Goal: Task Accomplishment & Management: Use online tool/utility

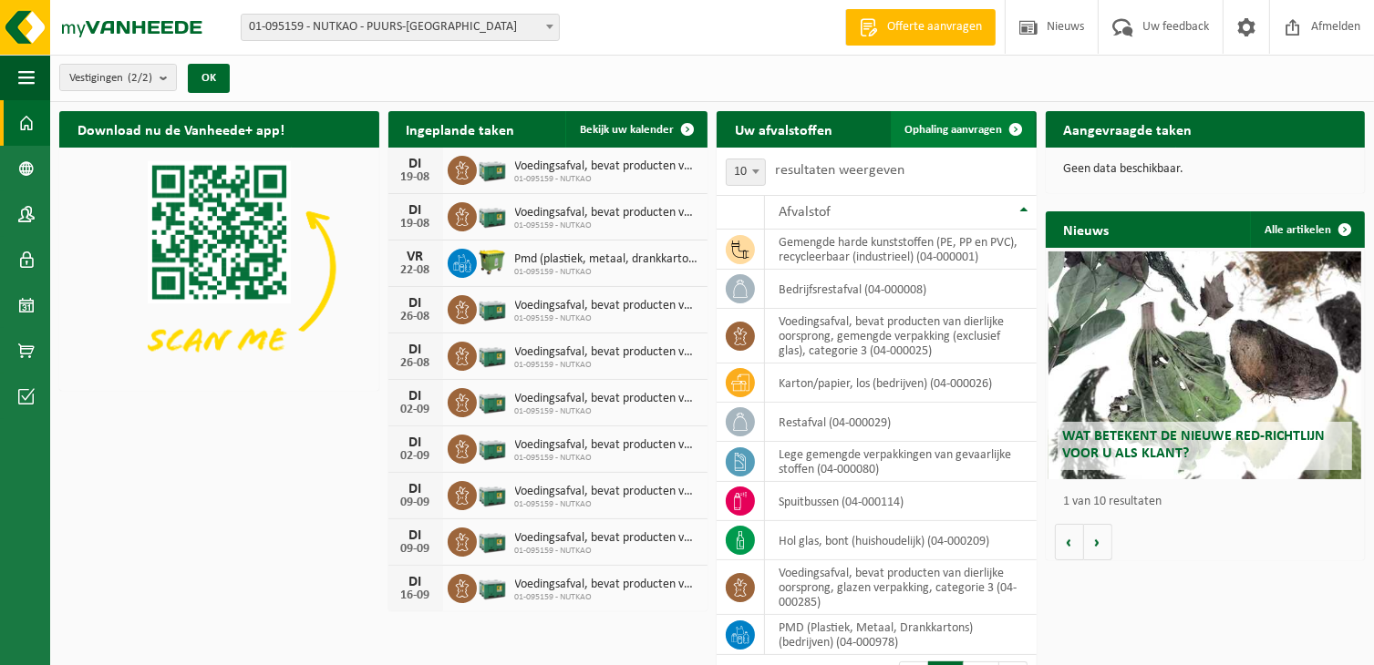
click at [968, 129] on span "Ophaling aanvragen" at bounding box center [954, 130] width 98 height 12
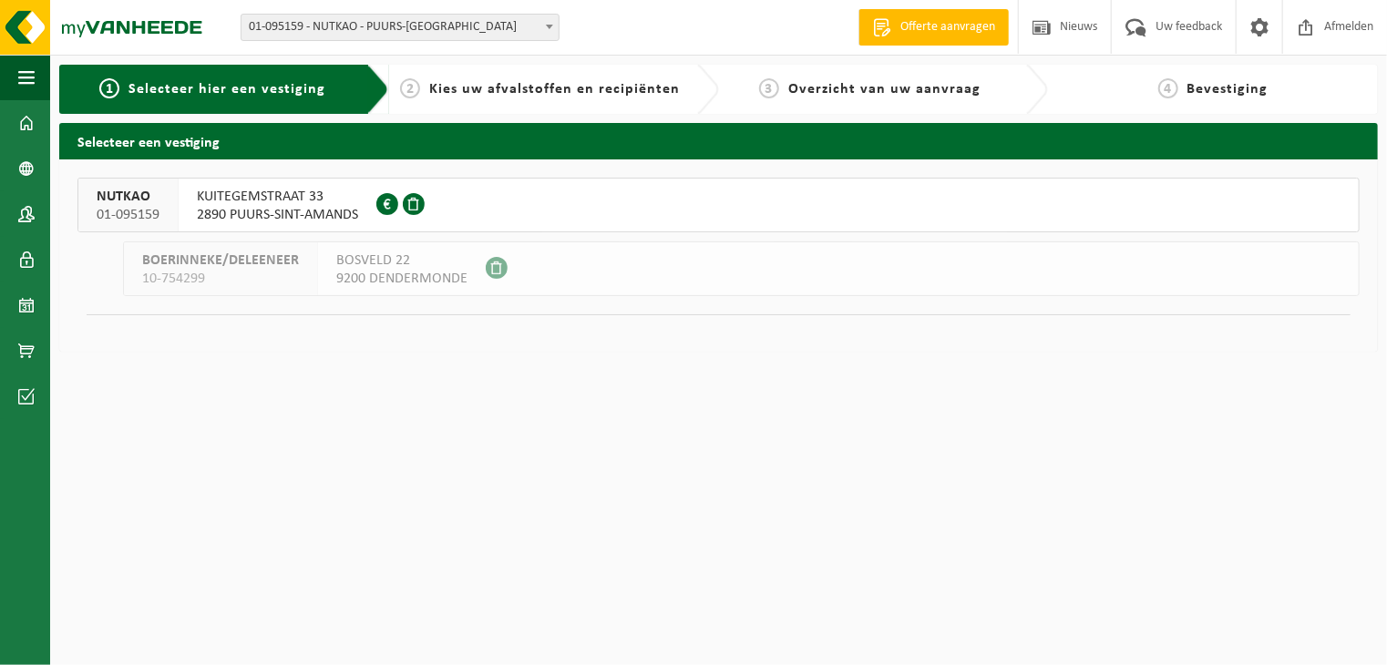
click at [515, 212] on button "NUTKAO 01-095159 KUITEGEMSTRAAT 33 2890 PUURS-SINT-AMANDS 0412.757.764" at bounding box center [718, 205] width 1283 height 55
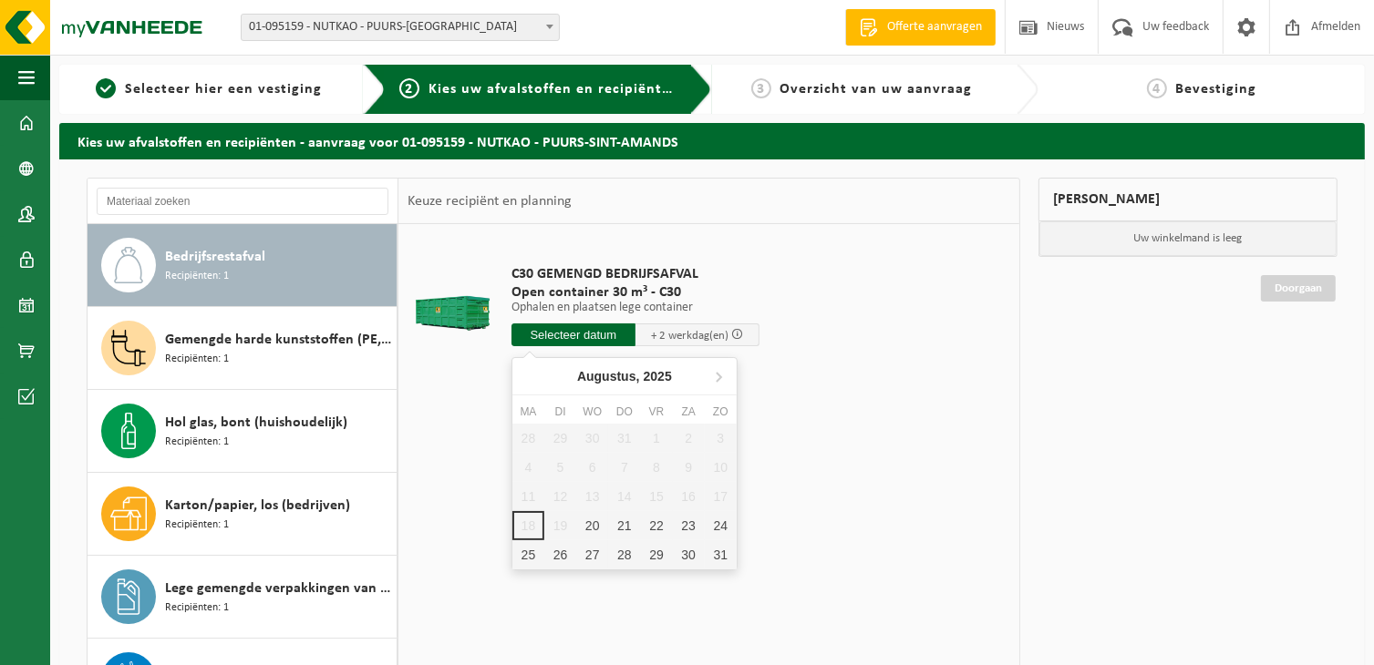
click at [557, 340] on input "text" at bounding box center [573, 335] width 124 height 23
click at [594, 522] on div "20" at bounding box center [592, 525] width 32 height 29
type input "Van 2025-08-20"
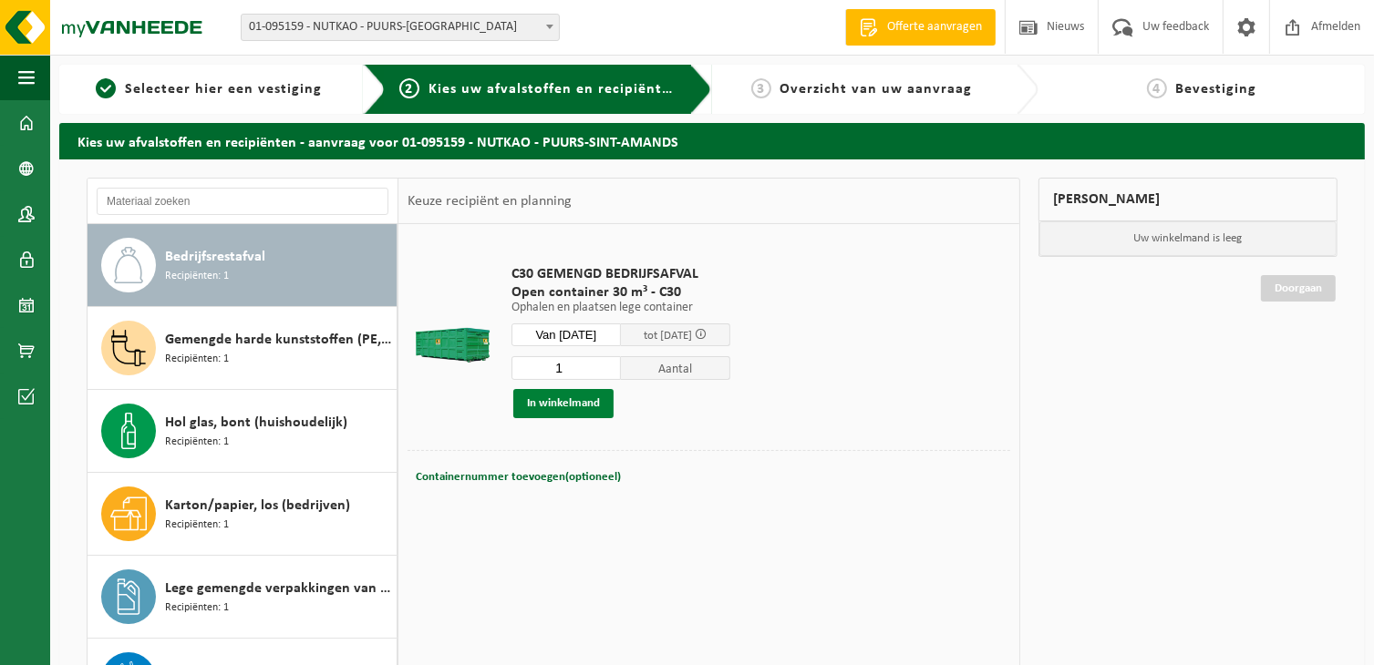
click at [590, 406] on button "In winkelmand" at bounding box center [563, 403] width 100 height 29
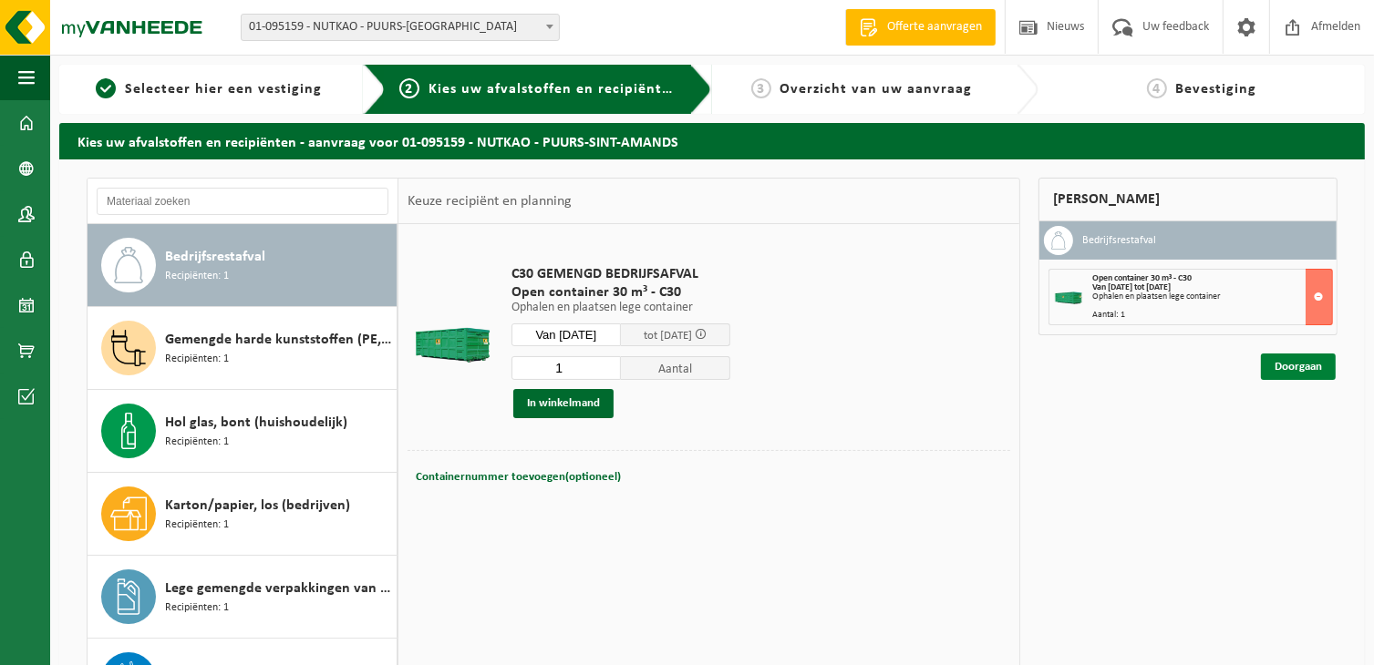
click at [1299, 363] on link "Doorgaan" at bounding box center [1298, 367] width 75 height 26
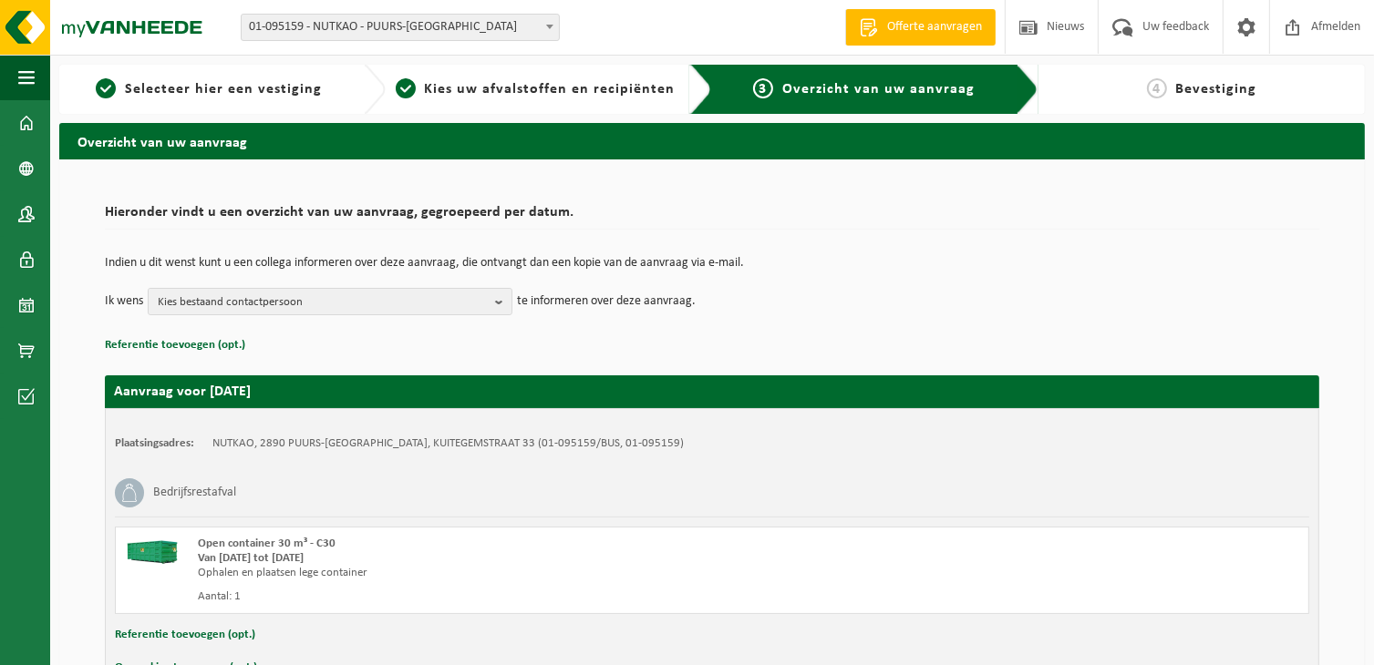
scroll to position [115, 0]
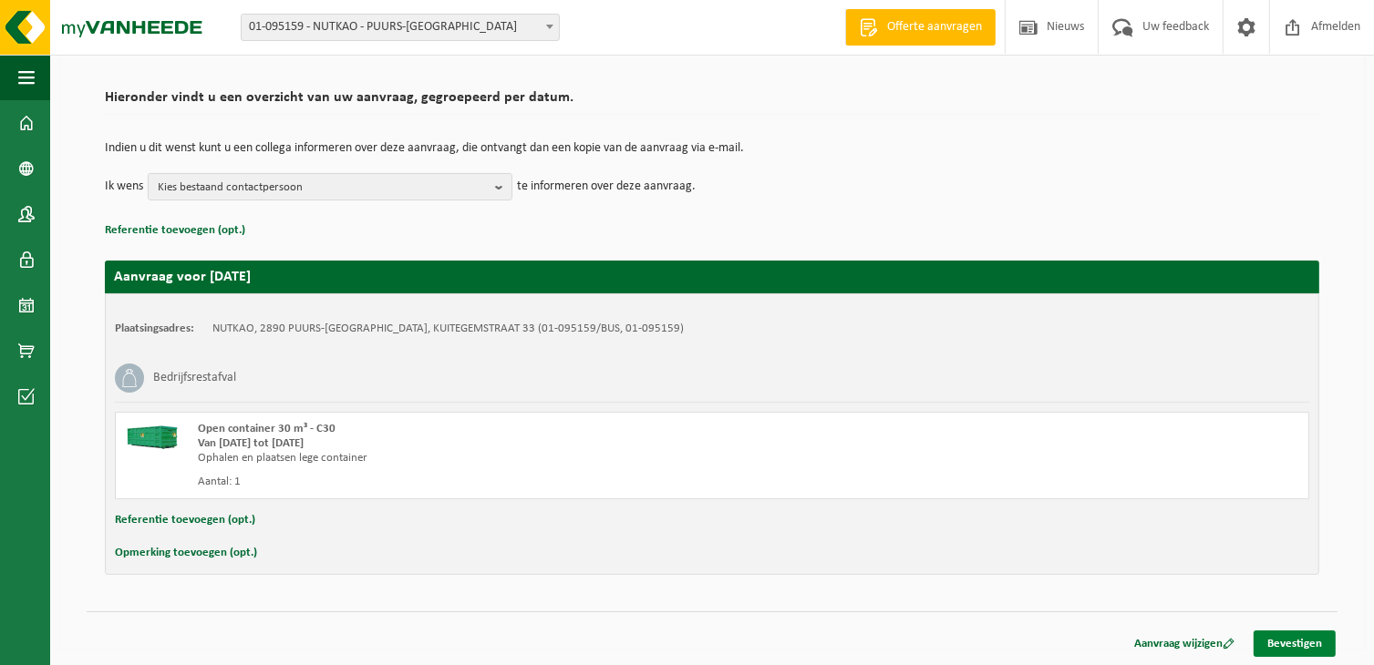
click at [1285, 648] on link "Bevestigen" at bounding box center [1294, 644] width 82 height 26
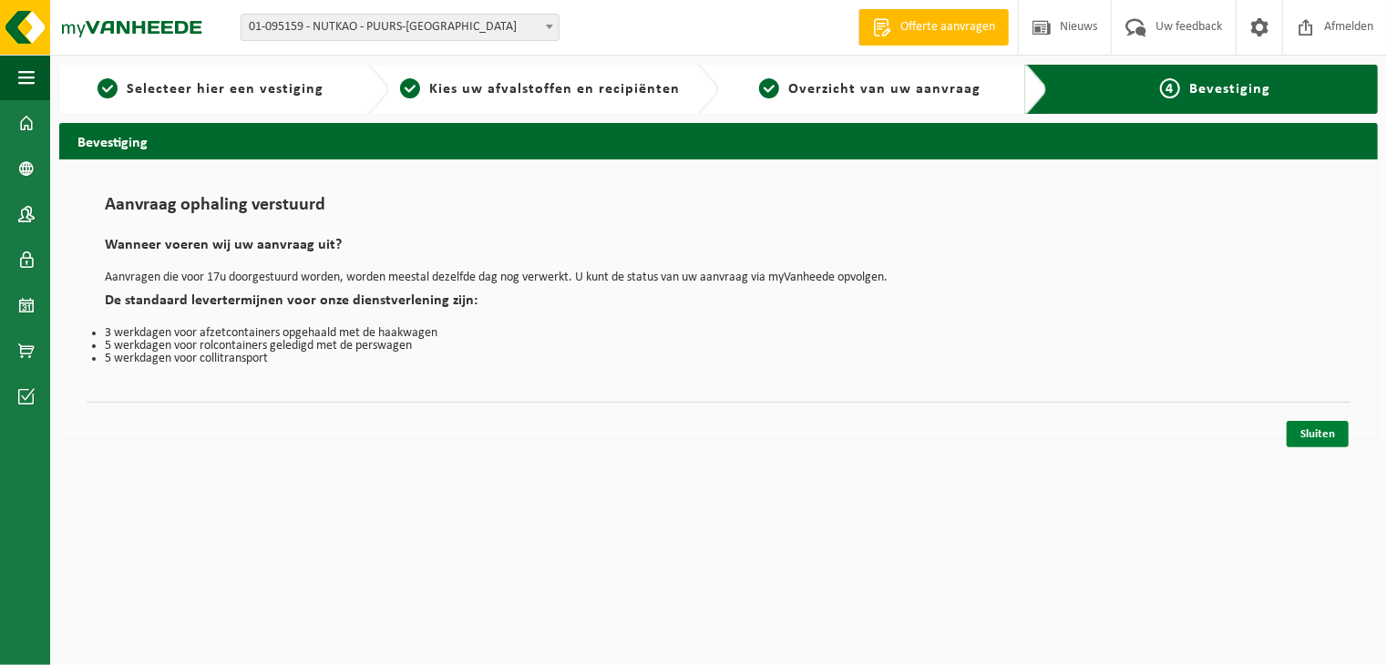
click at [1318, 435] on link "Sluiten" at bounding box center [1318, 434] width 62 height 26
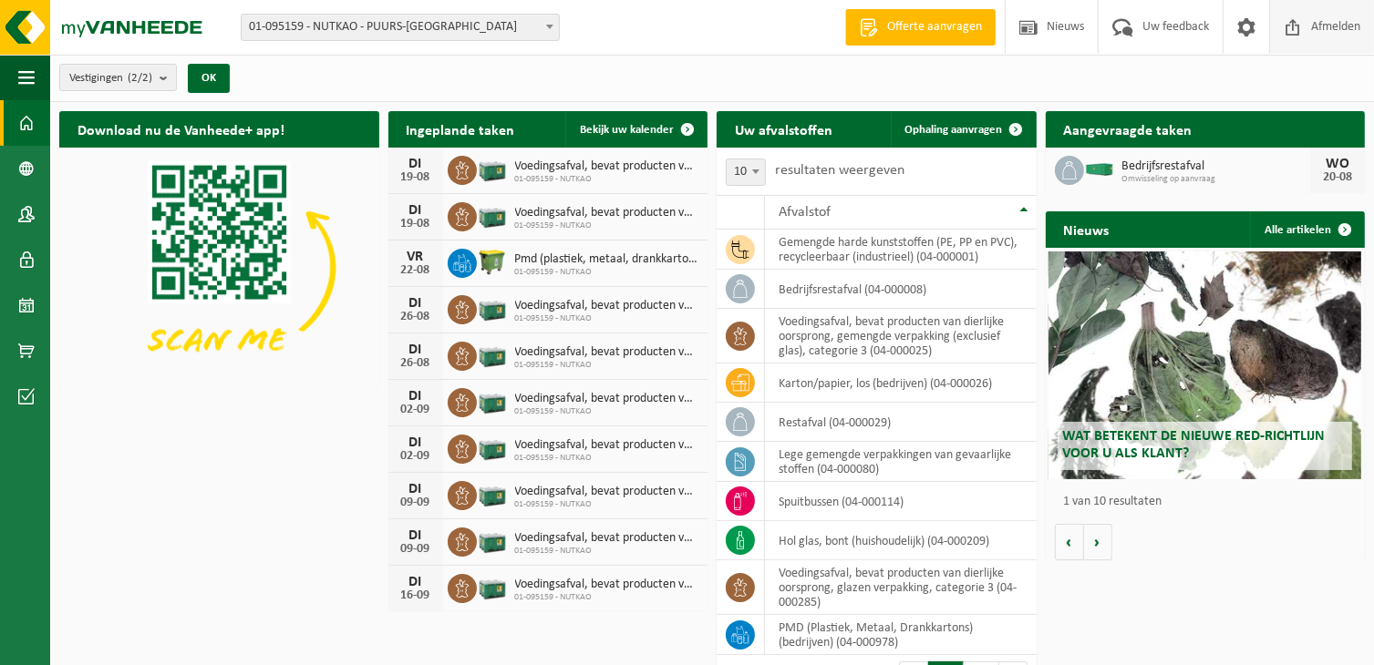
click at [1324, 21] on span "Afmelden" at bounding box center [1335, 27] width 58 height 54
